Goal: Find specific page/section: Find specific page/section

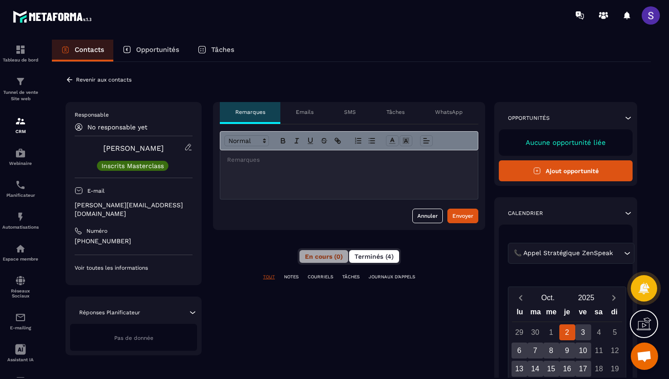
click at [373, 257] on span "Terminés (4)" at bounding box center [373, 256] width 39 height 7
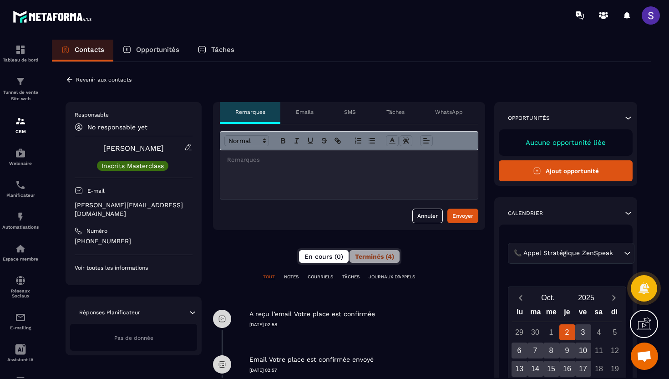
click at [313, 254] on span "En cours (0)" at bounding box center [323, 256] width 39 height 7
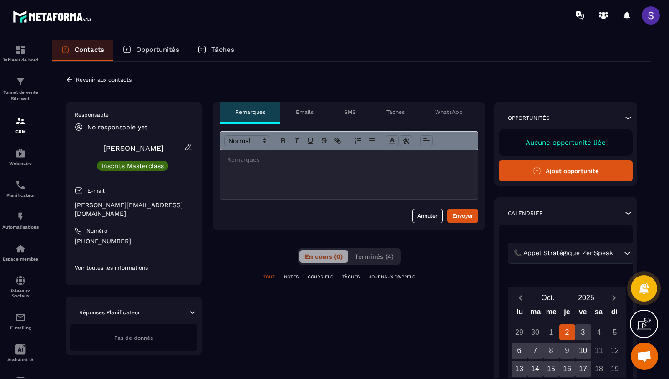
click at [67, 79] on icon at bounding box center [69, 79] width 5 height 5
